Goal: Task Accomplishment & Management: Manage account settings

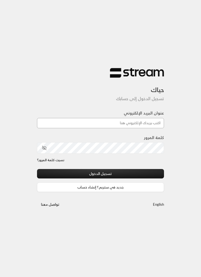
type input "[EMAIL_ADDRESS][DOMAIN_NAME]"
click at [101, 174] on button "تسجيل الدخول" at bounding box center [100, 173] width 127 height 9
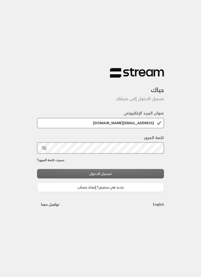
click at [152, 178] on div "تسجيل الدخول جديد في ستريم؟ إنشاء حساب" at bounding box center [100, 180] width 127 height 23
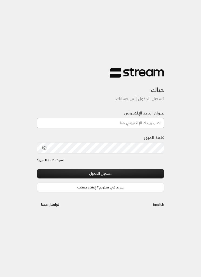
type input "[EMAIL_ADDRESS][DOMAIN_NAME]"
click at [147, 125] on input "[EMAIL_ADDRESS][DOMAIN_NAME]" at bounding box center [100, 123] width 127 height 10
click at [147, 124] on input "[EMAIL_ADDRESS][DOMAIN_NAME]" at bounding box center [100, 123] width 127 height 10
click at [145, 124] on input "[EMAIL_ADDRESS][DOMAIN_NAME]" at bounding box center [100, 123] width 127 height 10
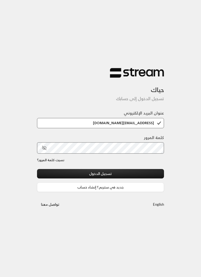
click at [134, 177] on button "تسجيل الدخول" at bounding box center [100, 173] width 127 height 9
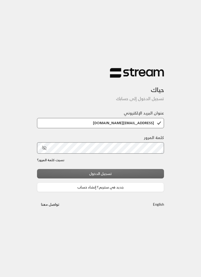
click at [141, 173] on div "تسجيل الدخول جديد في ستريم؟ إنشاء حساب" at bounding box center [100, 180] width 127 height 23
